Goal: Check status: Check status

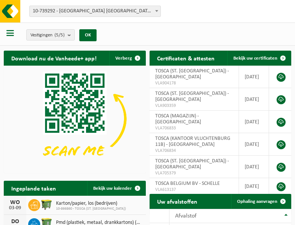
click at [157, 11] on b at bounding box center [156, 11] width 3 height 2
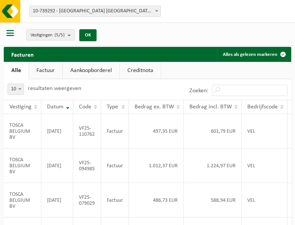
click at [157, 11] on b at bounding box center [156, 11] width 3 height 2
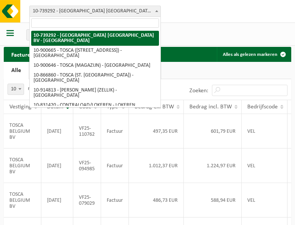
select select "119212"
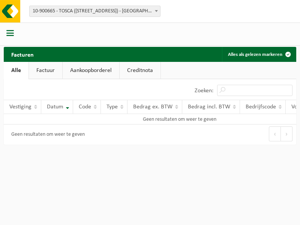
click at [157, 11] on b at bounding box center [156, 11] width 3 height 2
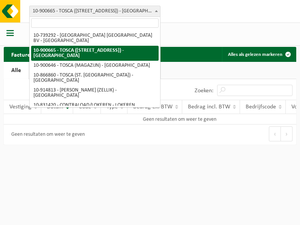
select select "119209"
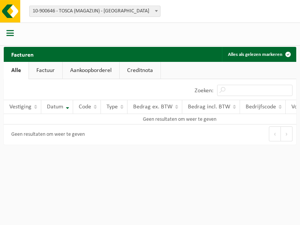
click at [157, 11] on b at bounding box center [156, 11] width 3 height 2
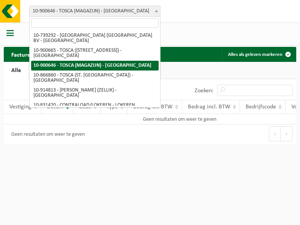
select select "103057"
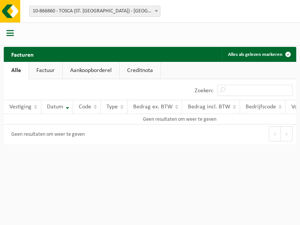
click at [157, 11] on b at bounding box center [156, 11] width 3 height 2
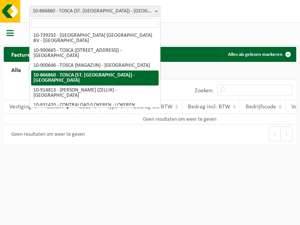
select select "126716"
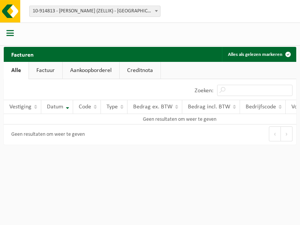
click at [157, 11] on b at bounding box center [156, 11] width 3 height 2
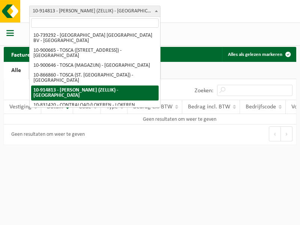
select select "88625"
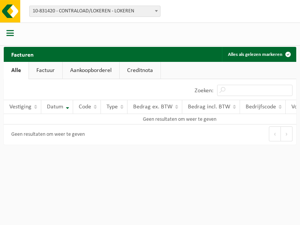
click at [157, 11] on b at bounding box center [156, 11] width 3 height 2
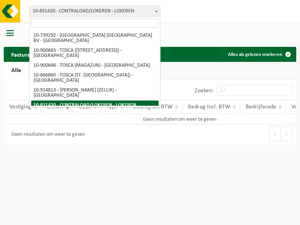
select select "99558"
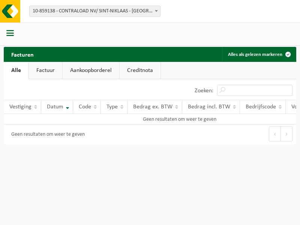
click at [157, 11] on b at bounding box center [156, 11] width 3 height 2
